Goal: Navigation & Orientation: Find specific page/section

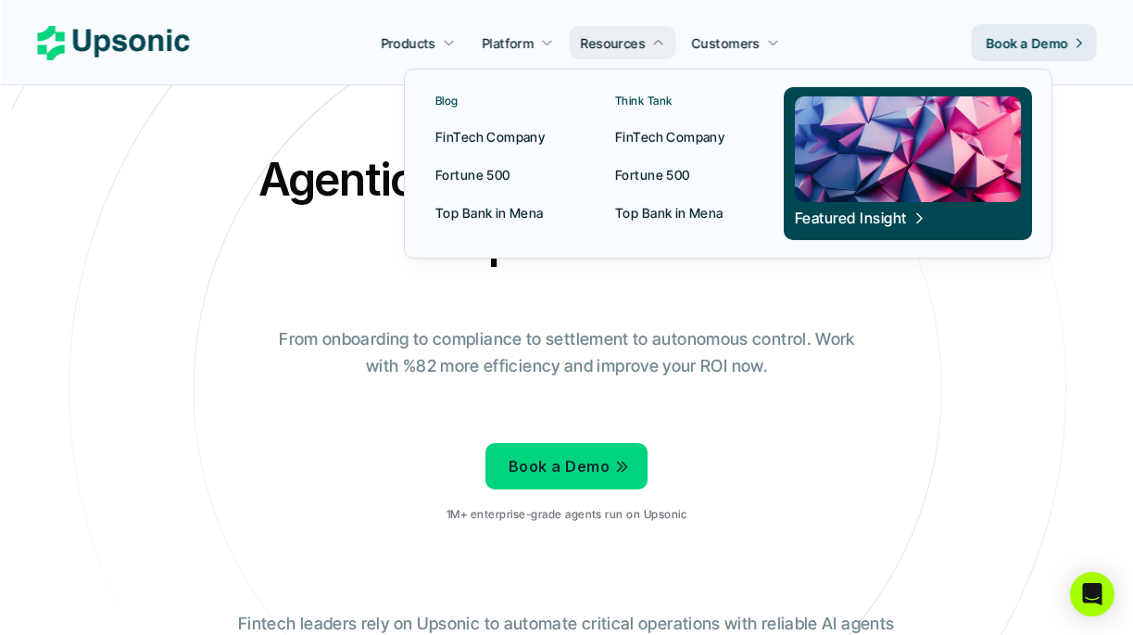
click at [674, 172] on p "Fortune 500" at bounding box center [652, 174] width 75 height 19
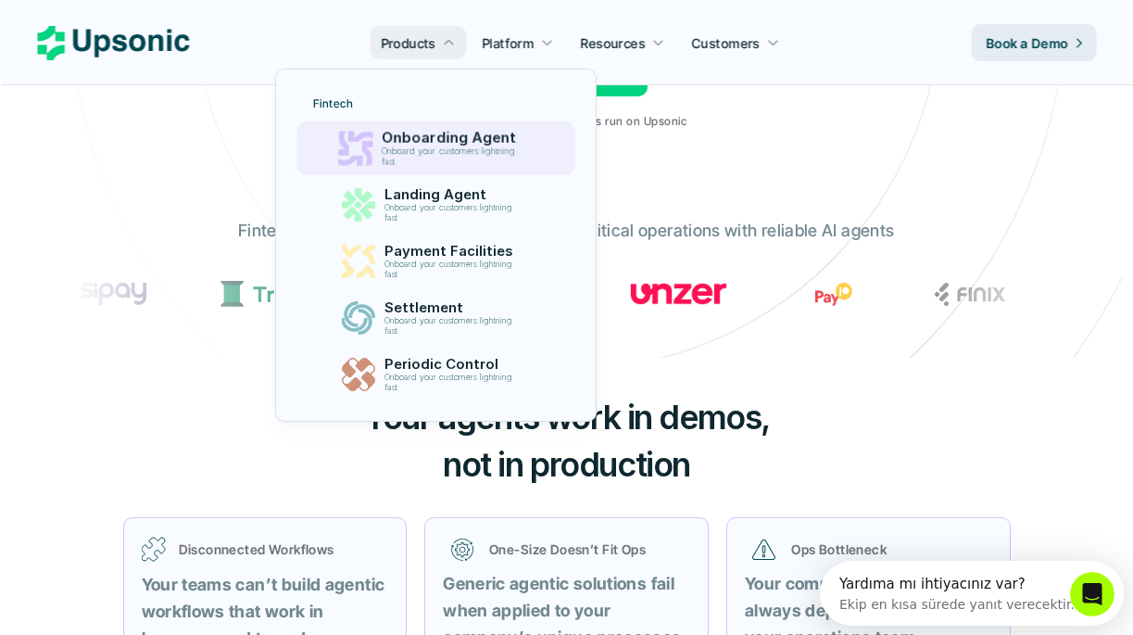
click at [418, 153] on p "Onboard your customers lightning fast" at bounding box center [452, 156] width 141 height 20
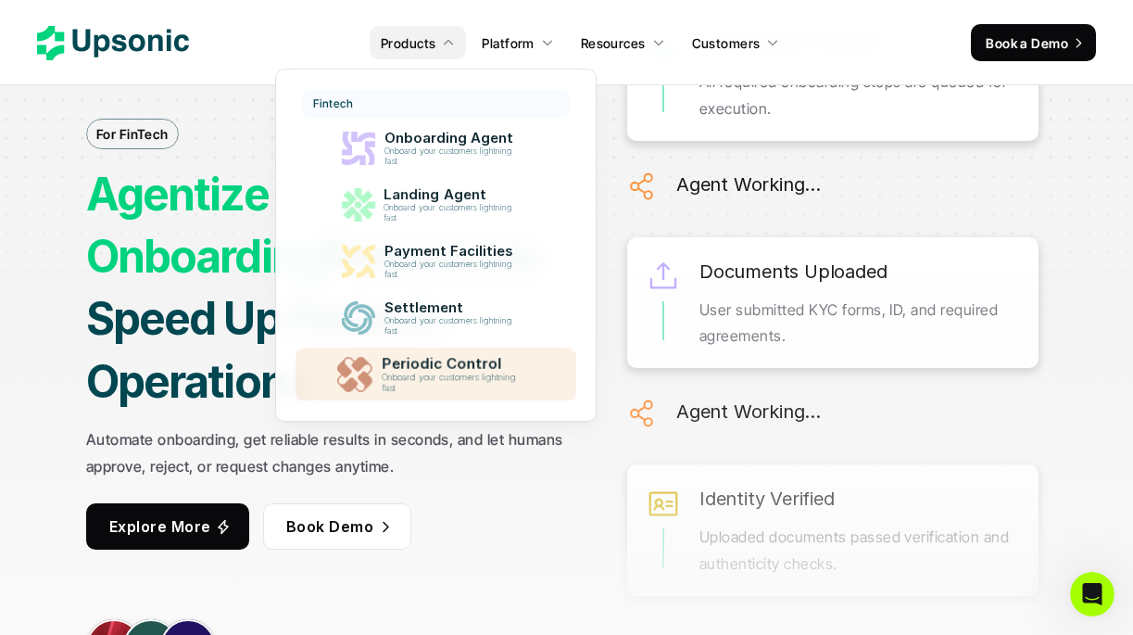
click at [471, 383] on p "Onboard your customers lightning fast" at bounding box center [453, 383] width 142 height 21
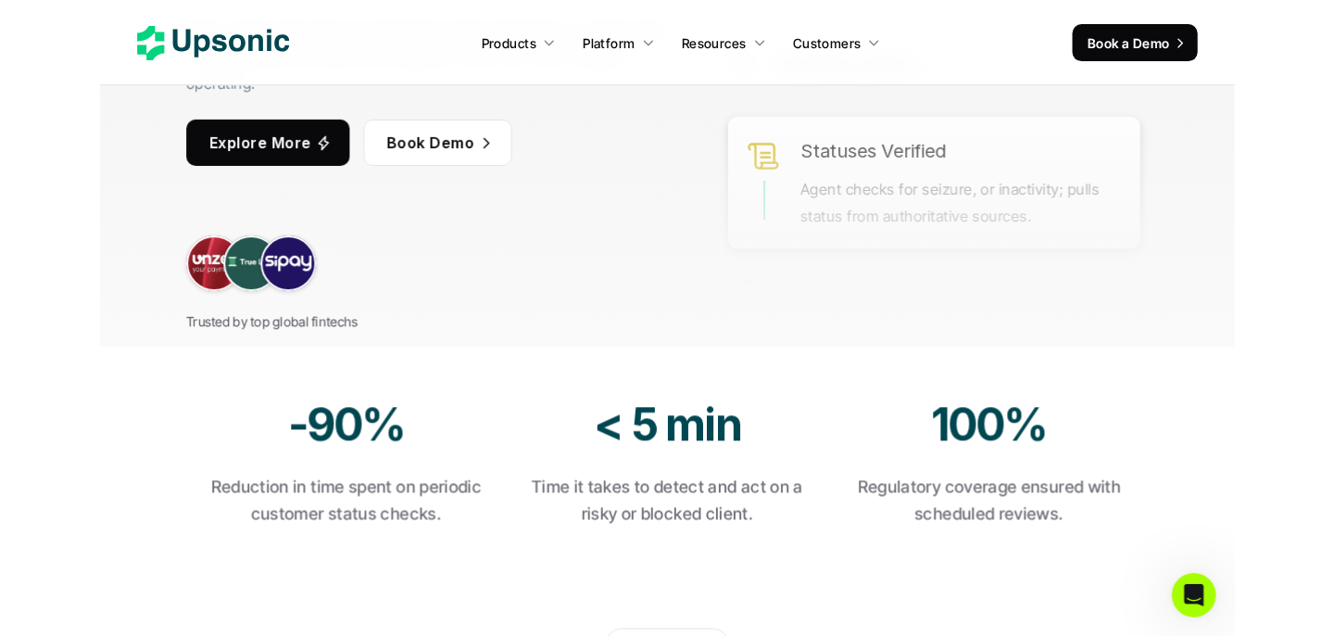
scroll to position [79, 0]
